Goal: Task Accomplishment & Management: Use online tool/utility

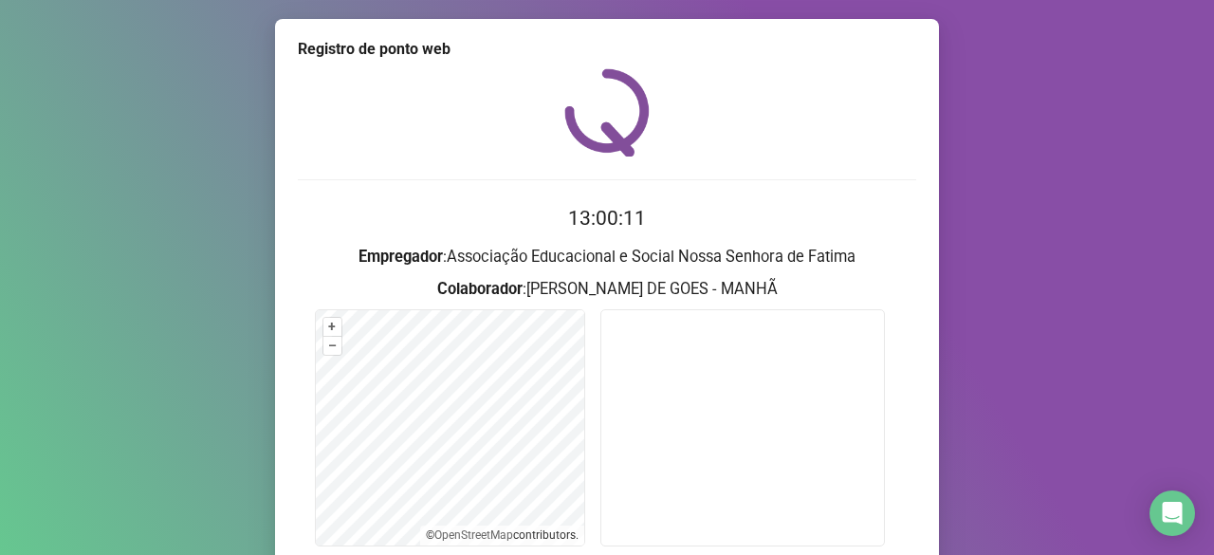
scroll to position [184, 0]
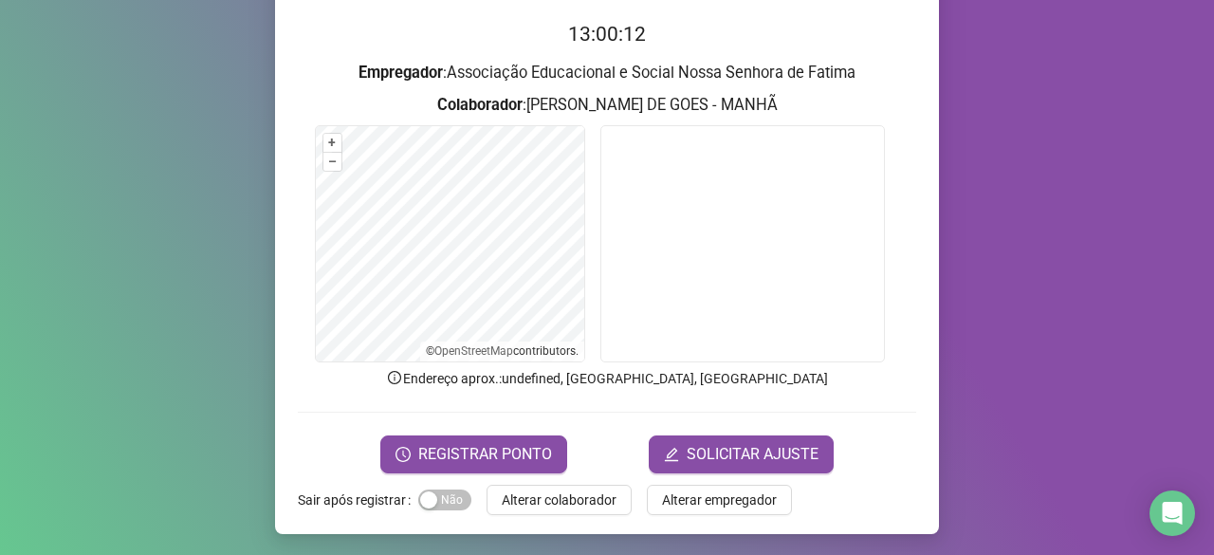
click at [601, 500] on span "Alterar colaborador" at bounding box center [559, 499] width 115 height 21
click at [596, 519] on div "Registro de ponto web 13:00:12 Empregador : Associação Educacional e Social Nos…" at bounding box center [607, 277] width 1214 height 555
click at [597, 519] on div "Registro de ponto web 13:00:12 Empregador : Associação Educacional e Social Nos…" at bounding box center [607, 277] width 1214 height 555
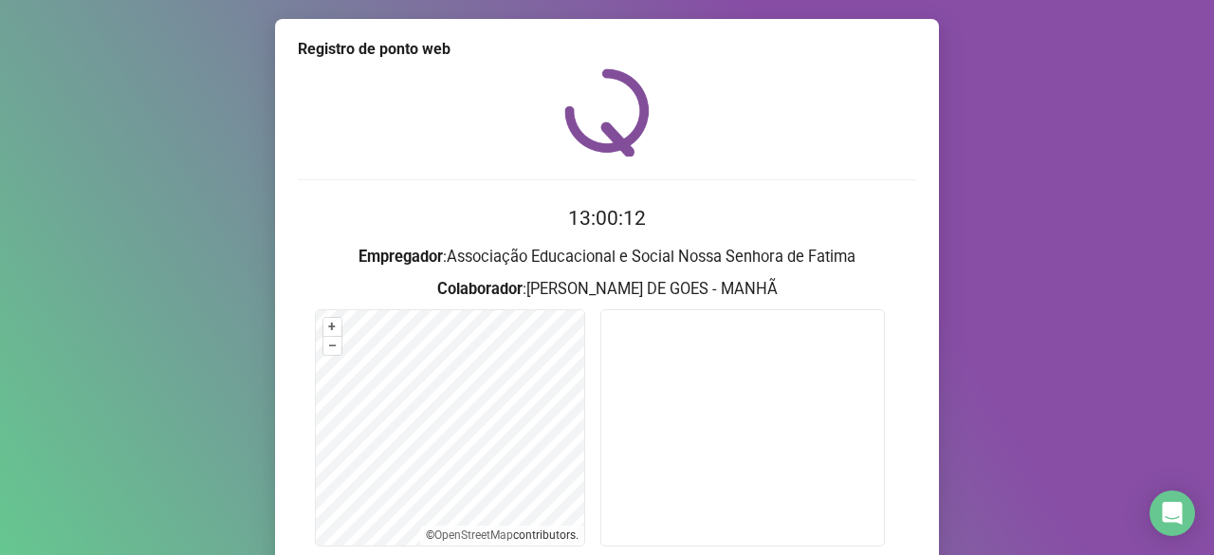
click at [601, 517] on div "Registro de ponto web 13:00:12 Empregador : Associação Educacional e Social Nos…" at bounding box center [607, 277] width 1214 height 555
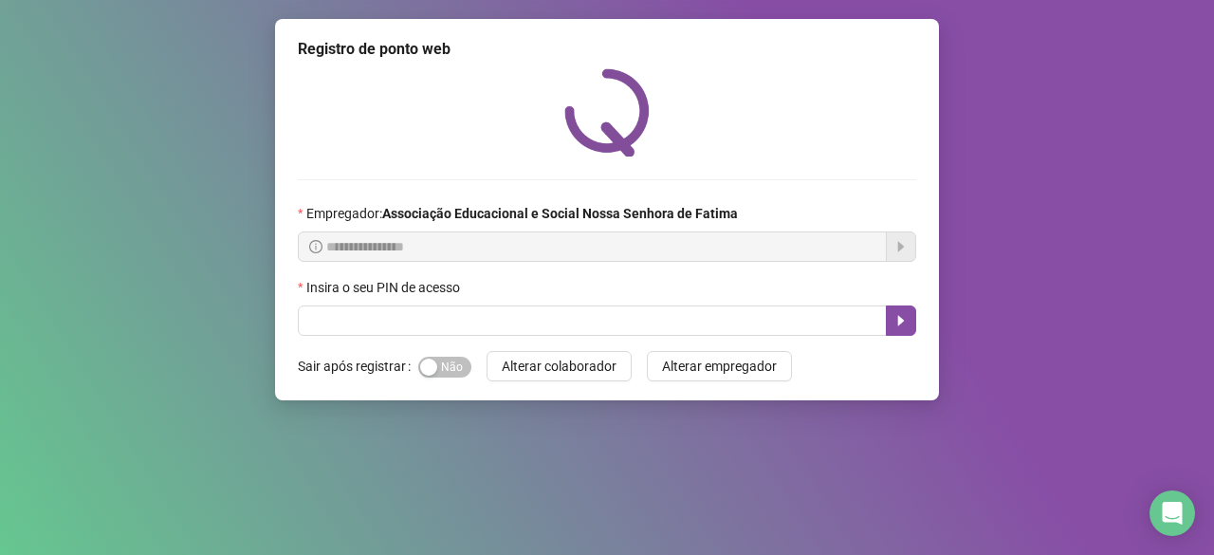
click at [603, 515] on div "**********" at bounding box center [607, 277] width 1214 height 555
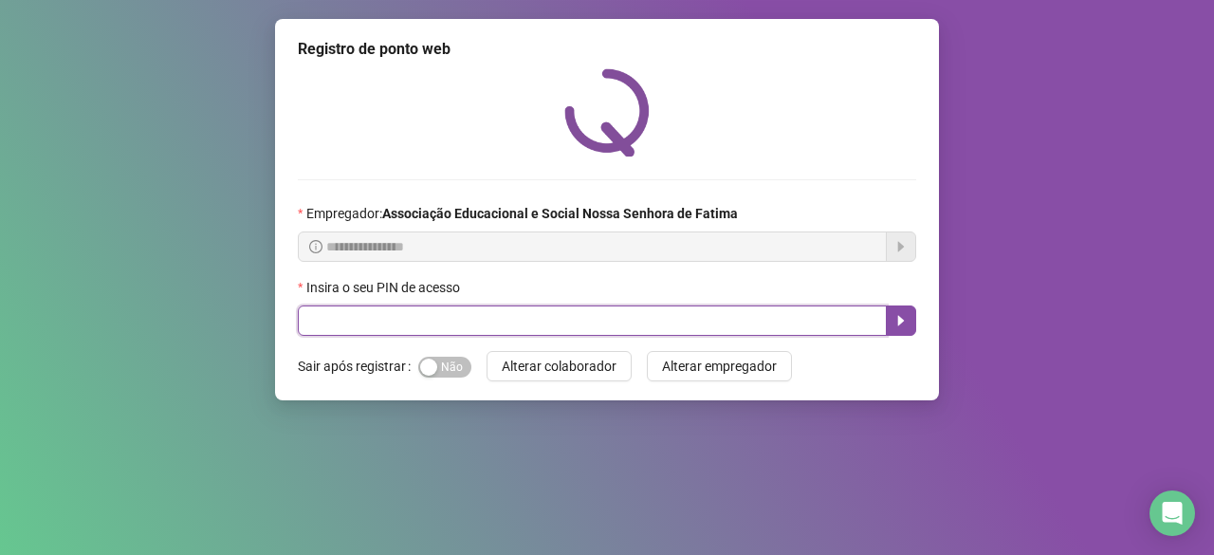
click at [383, 321] on input "text" at bounding box center [592, 320] width 589 height 30
type input "****"
click at [898, 313] on button "button" at bounding box center [901, 320] width 30 height 30
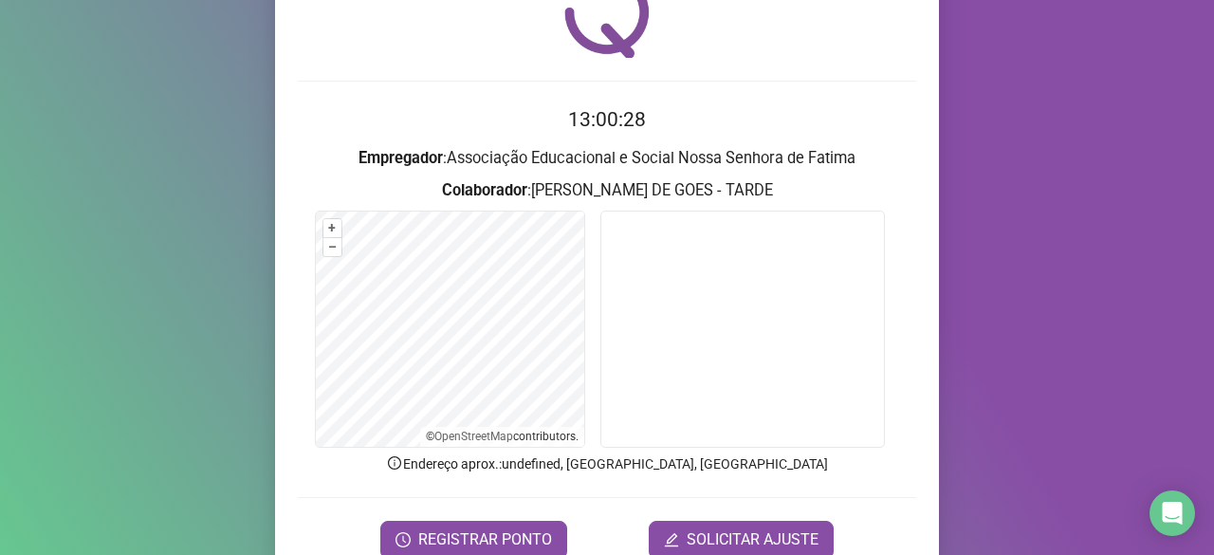
scroll to position [184, 0]
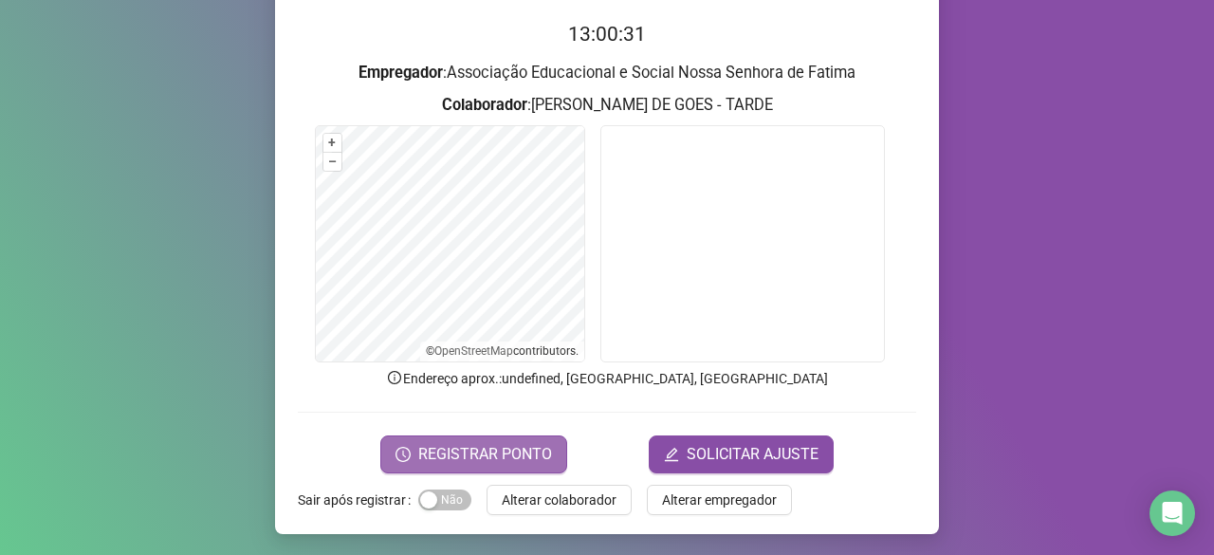
click at [486, 454] on span "REGISTRAR PONTO" at bounding box center [485, 454] width 134 height 23
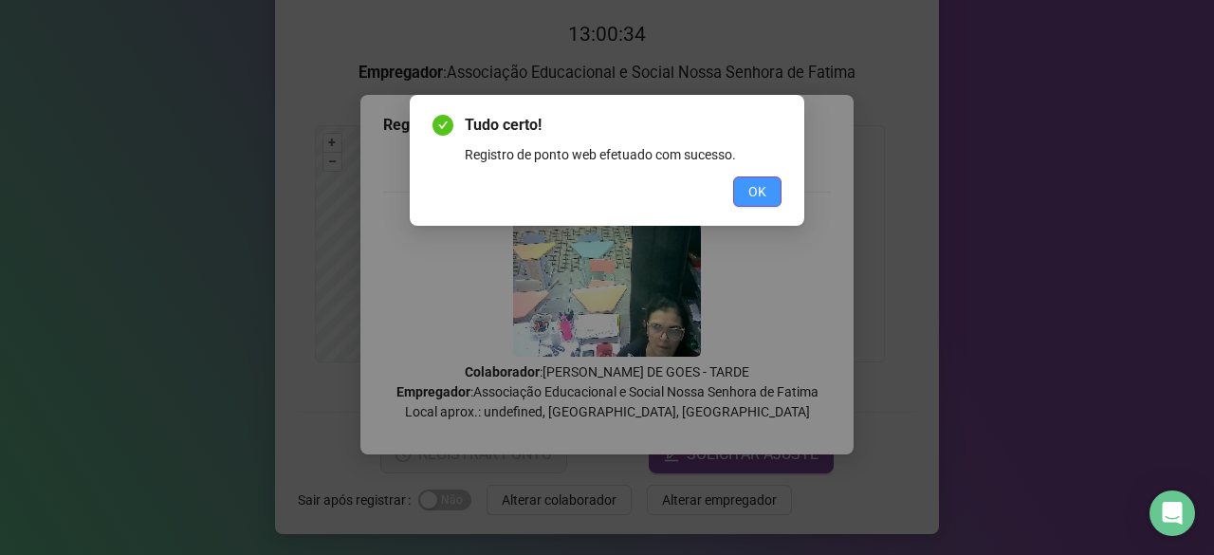
click at [760, 181] on span "OK" at bounding box center [757, 191] width 18 height 21
